Goal: Task Accomplishment & Management: Manage account settings

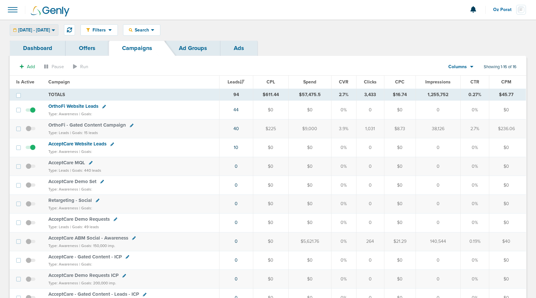
click at [58, 35] on div "[DATE] - [DATE]" at bounding box center [34, 30] width 48 height 11
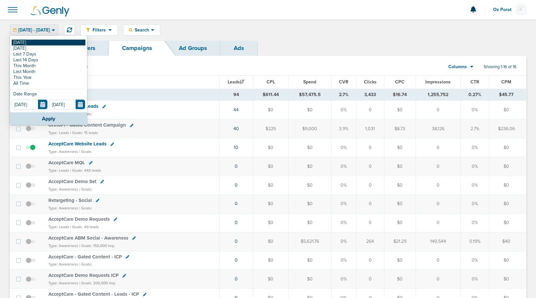
click at [51, 41] on link "[DATE]" at bounding box center [49, 43] width 74 height 6
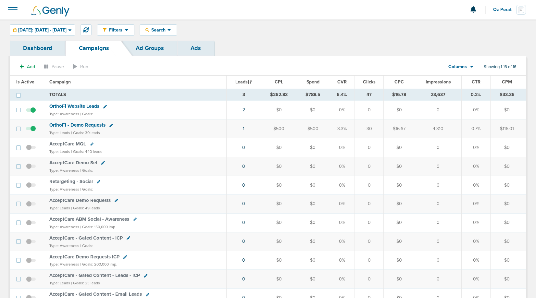
click at [504, 8] on span "Oz Porat" at bounding box center [504, 9] width 23 height 5
click at [483, 27] on link "Sign Out" at bounding box center [493, 28] width 65 height 8
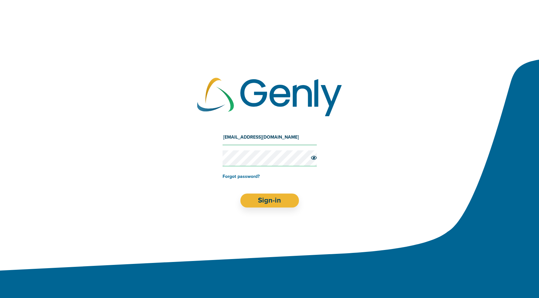
click at [269, 141] on input "[EMAIL_ADDRESS][DOMAIN_NAME]" at bounding box center [269, 138] width 94 height 16
type input "[EMAIL_ADDRESS][DOMAIN_NAME]"
click at [275, 200] on button "Sign-in" at bounding box center [269, 200] width 59 height 14
